Goal: Task Accomplishment & Management: Manage account settings

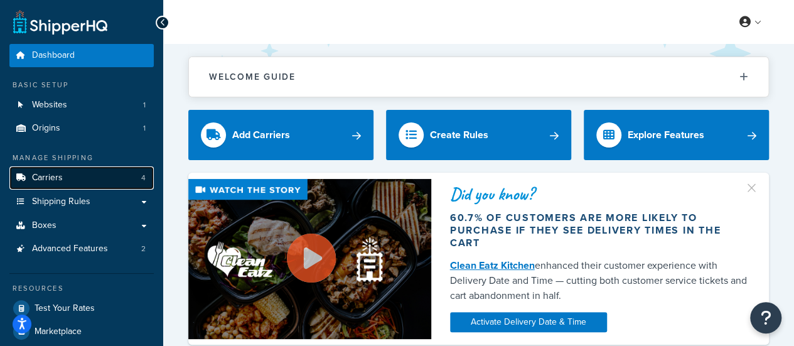
click at [44, 180] on span "Carriers" at bounding box center [47, 178] width 31 height 11
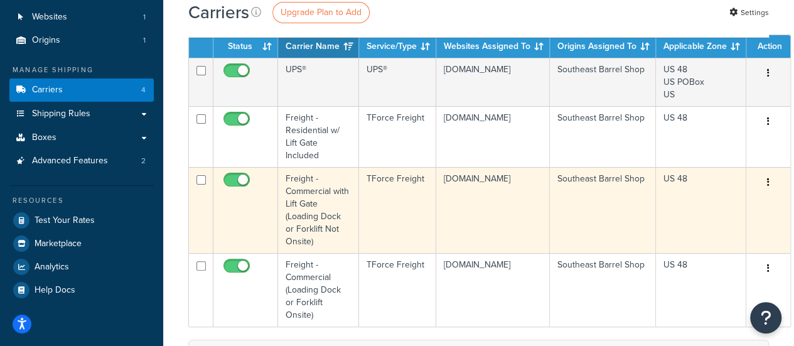
scroll to position [100, 0]
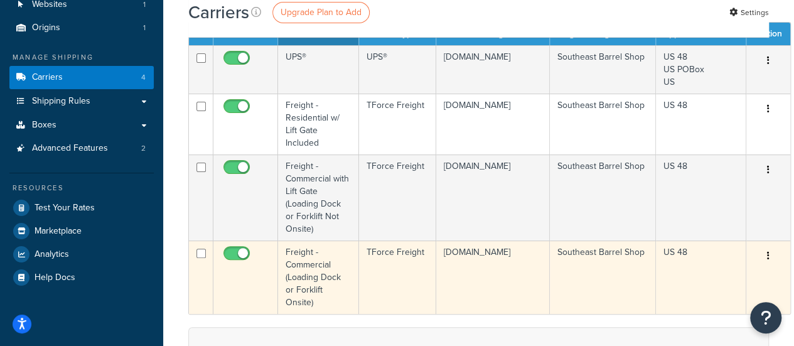
click at [767, 255] on icon "button" at bounding box center [768, 255] width 3 height 9
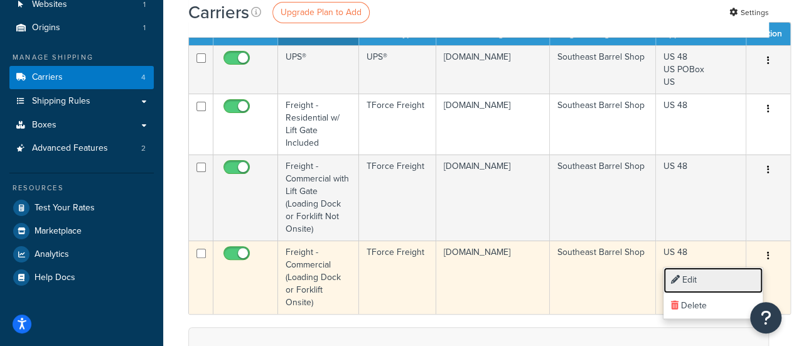
click at [707, 280] on link "Edit" at bounding box center [712, 280] width 99 height 26
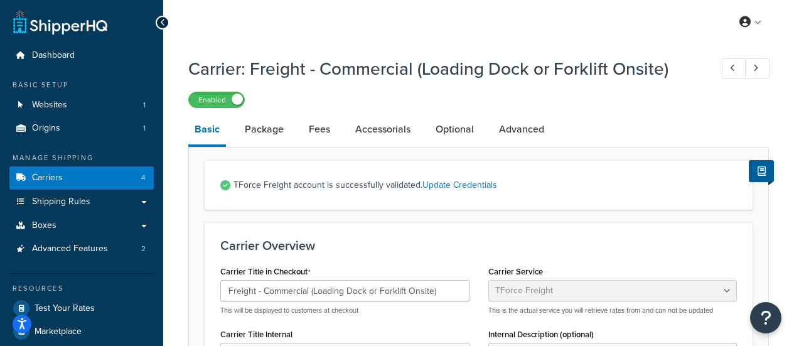
select select "tforceFreight"
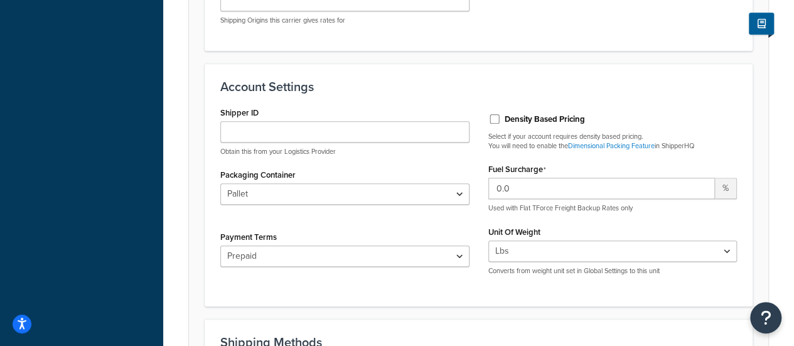
scroll to position [438, 0]
click at [493, 114] on input "Density Based Pricing" at bounding box center [494, 118] width 13 height 9
checkbox input "true"
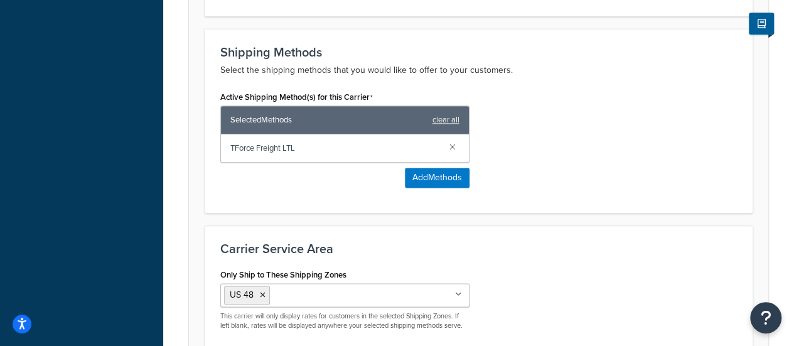
scroll to position [829, 0]
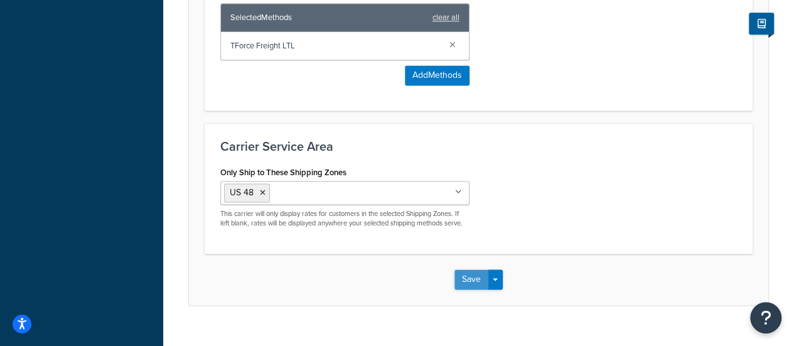
click at [468, 269] on button "Save" at bounding box center [471, 279] width 34 height 20
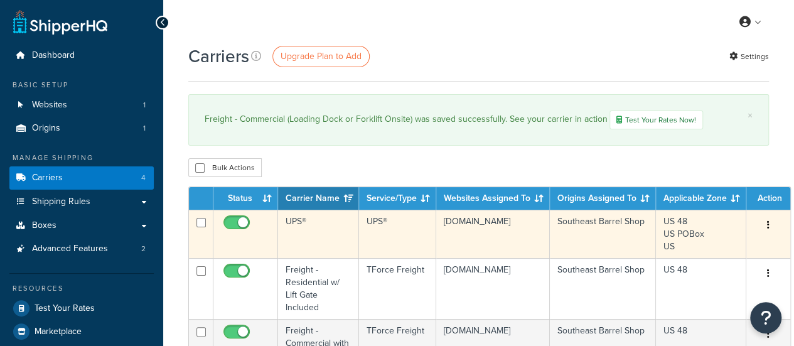
scroll to position [188, 0]
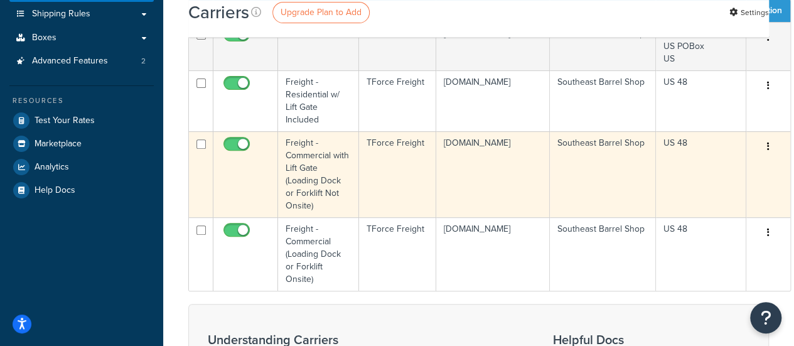
click at [767, 143] on icon "button" at bounding box center [768, 146] width 3 height 9
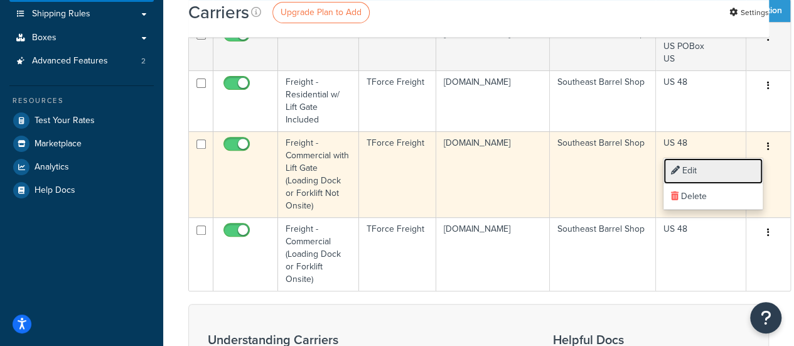
click at [727, 171] on link "Edit" at bounding box center [712, 171] width 99 height 26
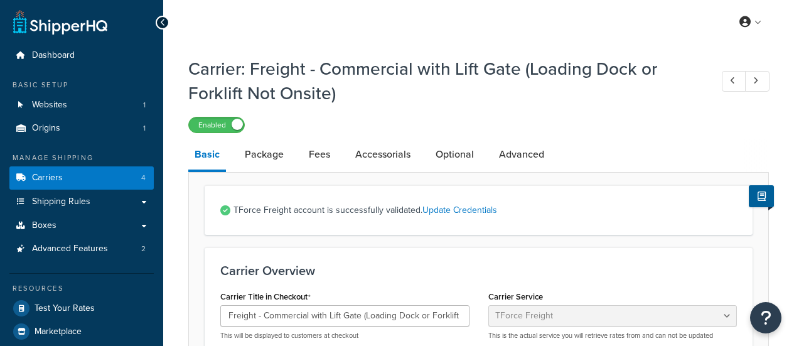
select select "tforceFreight"
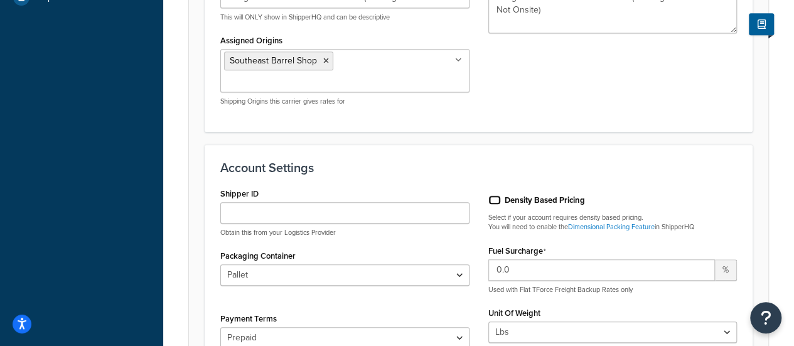
click at [493, 195] on input "Density Based Pricing" at bounding box center [494, 199] width 13 height 9
checkbox input "true"
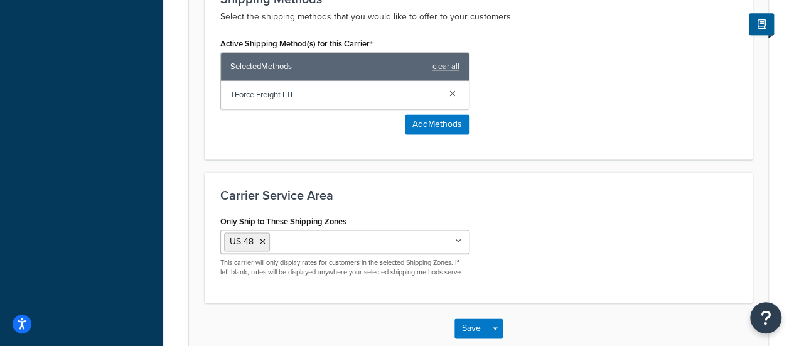
scroll to position [854, 0]
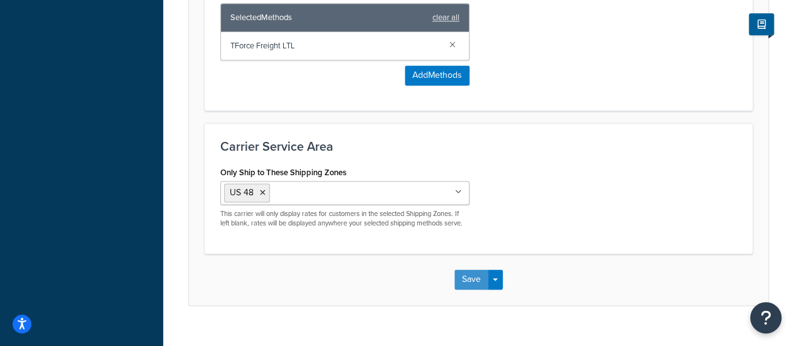
click at [465, 269] on button "Save" at bounding box center [471, 279] width 34 height 20
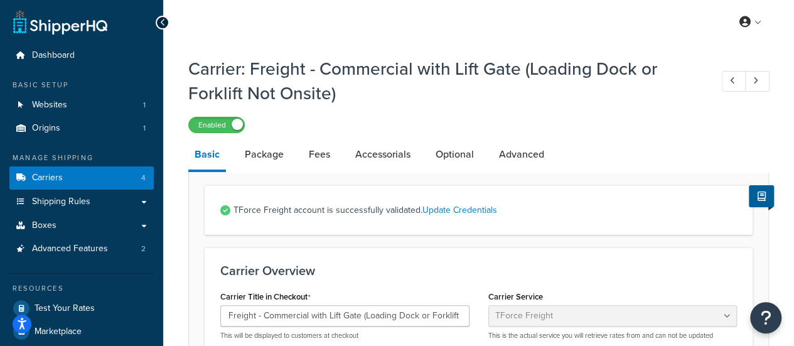
scroll to position [53, 0]
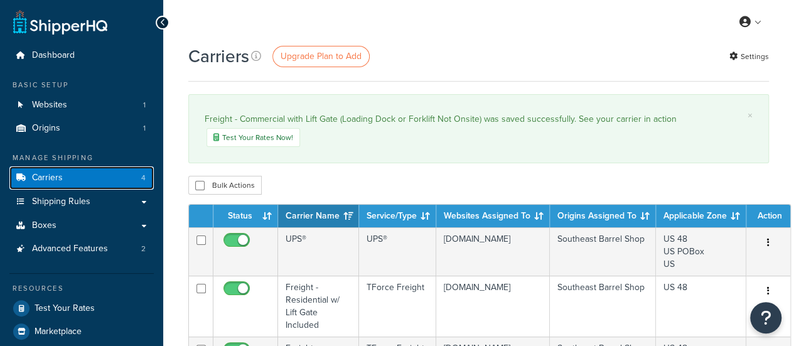
click at [80, 179] on link "Carriers 4" at bounding box center [81, 177] width 144 height 23
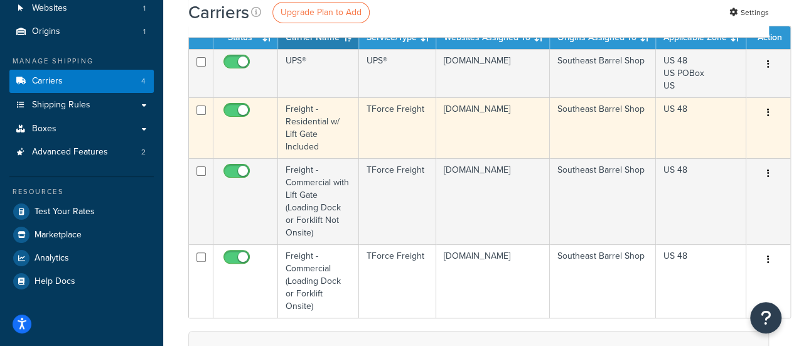
click at [766, 112] on button "button" at bounding box center [769, 113] width 18 height 20
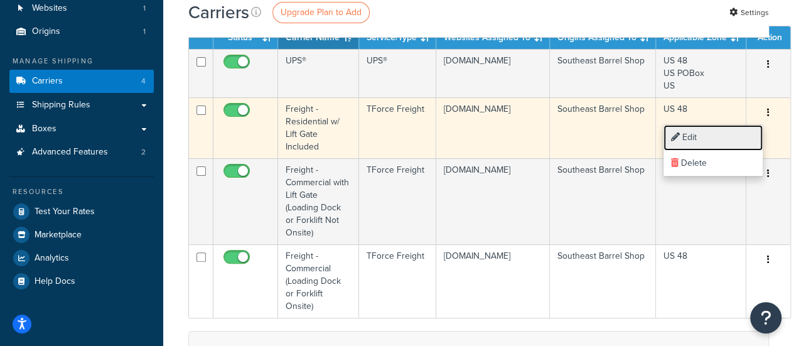
click at [737, 140] on link "Edit" at bounding box center [712, 138] width 99 height 26
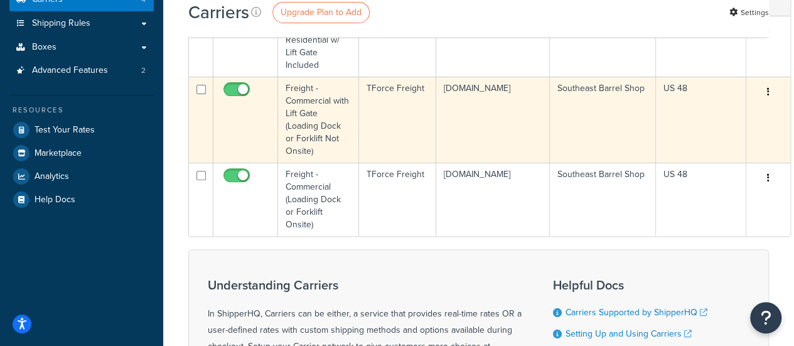
scroll to position [178, 0]
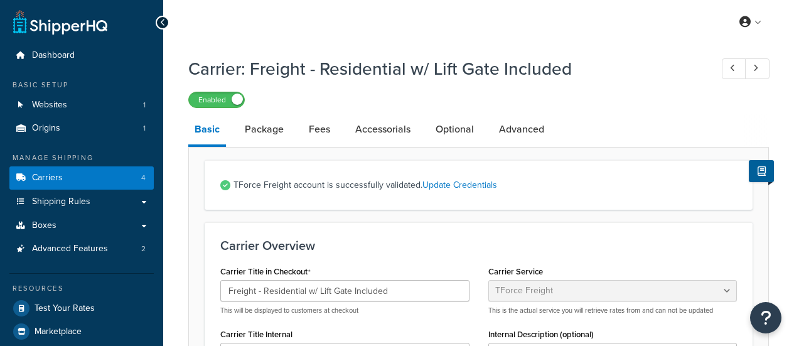
select select "tforceFreight"
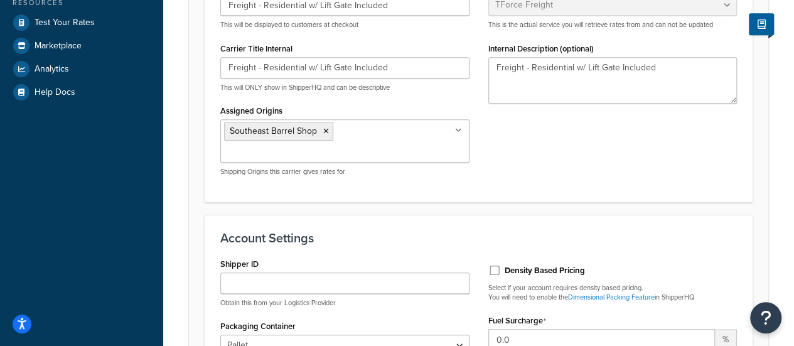
click at [521, 265] on label "Density Based Pricing" at bounding box center [545, 270] width 80 height 11
click at [501, 266] on input "Density Based Pricing" at bounding box center [494, 270] width 13 height 9
checkbox input "true"
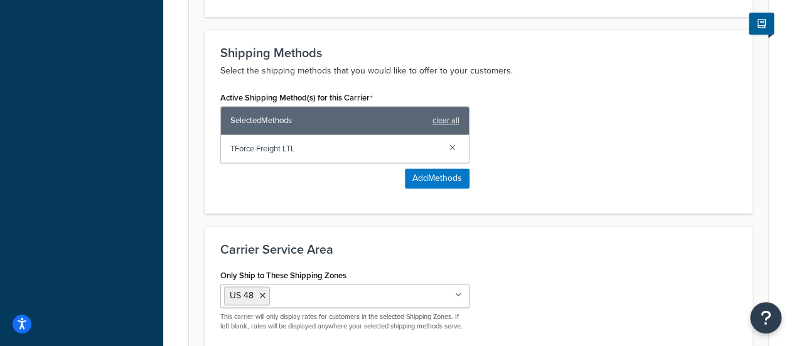
scroll to position [829, 0]
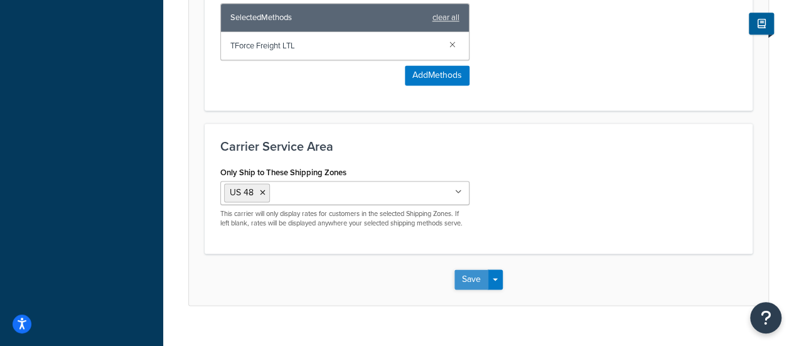
click at [466, 269] on button "Save" at bounding box center [471, 279] width 34 height 20
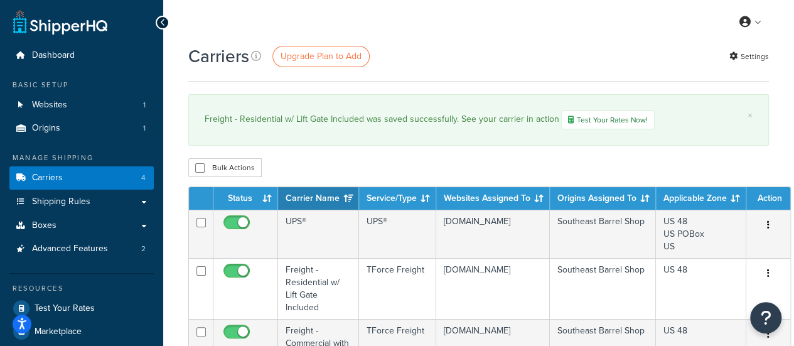
scroll to position [156, 0]
